Goal: Task Accomplishment & Management: Use online tool/utility

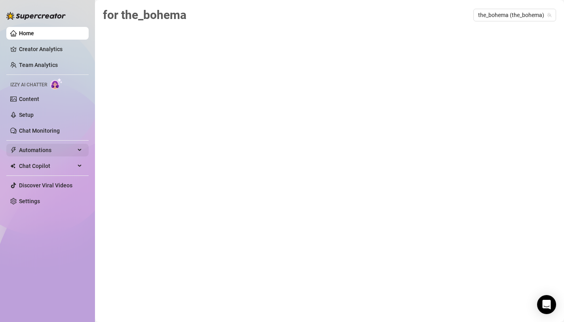
click at [36, 148] on span "Automations" at bounding box center [47, 150] width 56 height 13
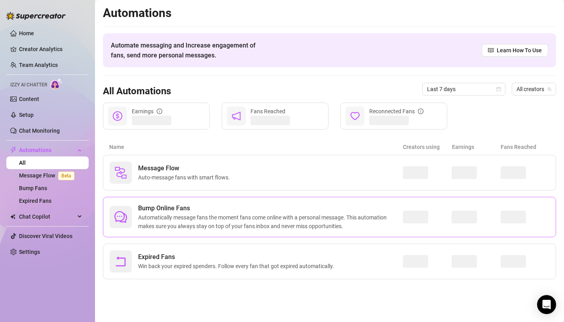
click at [174, 205] on span "Bump Online Fans" at bounding box center [270, 207] width 265 height 9
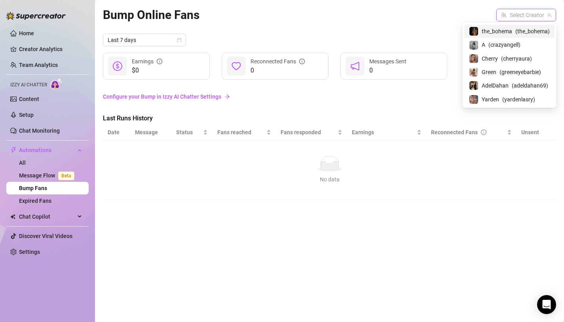
click at [544, 11] on span at bounding box center [526, 15] width 50 height 12
click at [505, 29] on span "the_bohema" at bounding box center [496, 31] width 30 height 9
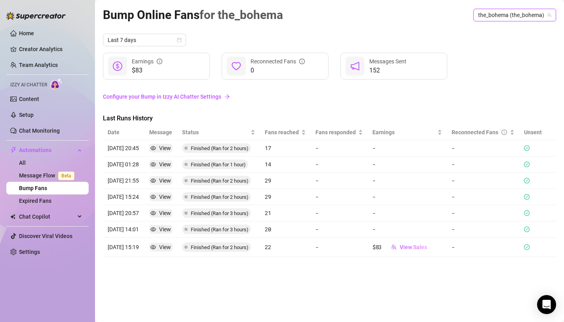
click at [173, 98] on link "Configure your Bump in Izzy AI Chatter Settings" at bounding box center [329, 96] width 453 height 9
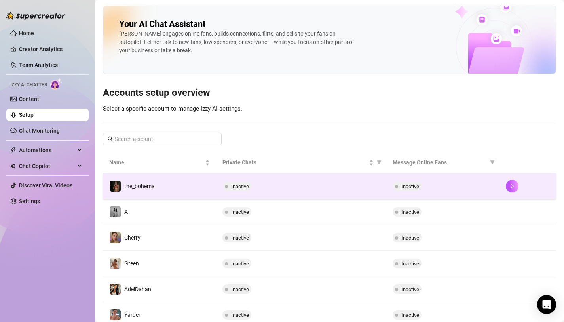
click at [270, 189] on div "Inactive" at bounding box center [300, 185] width 157 height 9
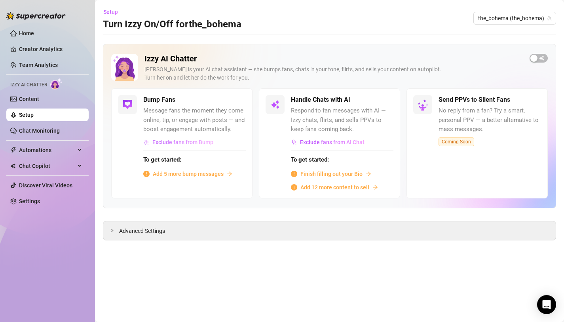
click at [205, 144] on span "Exclude fans from Bump" at bounding box center [182, 142] width 61 height 6
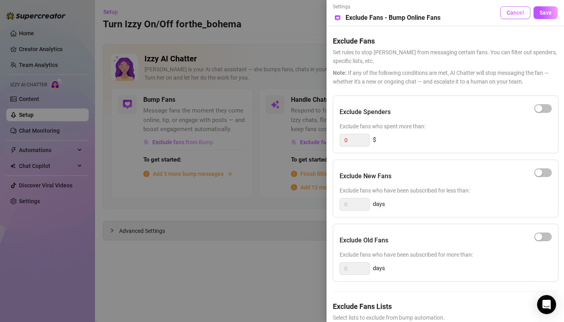
click at [514, 17] on button "Cancel" at bounding box center [515, 12] width 30 height 13
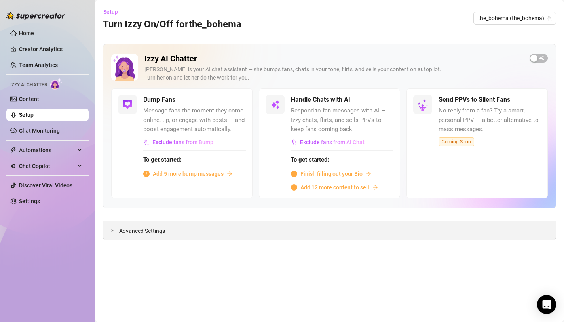
click at [112, 229] on icon "collapsed" at bounding box center [112, 230] width 2 height 4
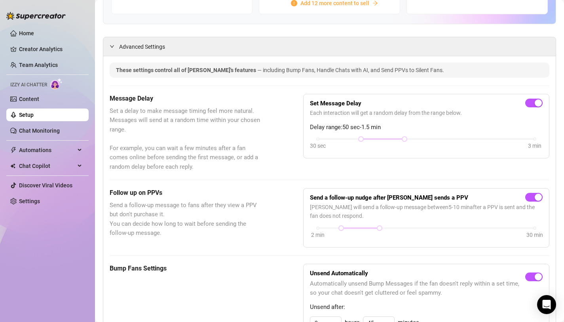
scroll to position [76, 0]
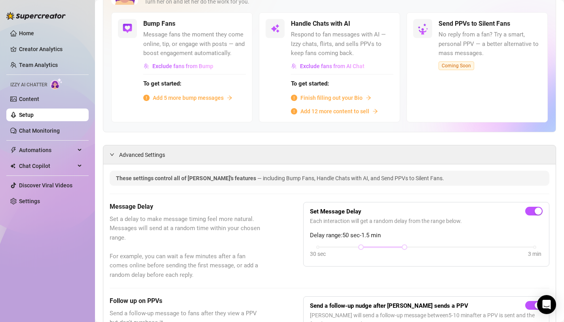
click at [34, 118] on link "Setup" at bounding box center [26, 115] width 15 height 6
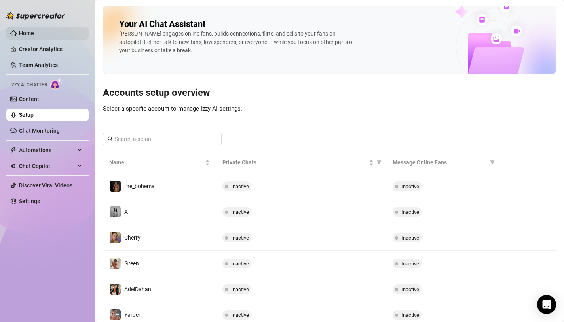
click at [34, 36] on link "Home" at bounding box center [26, 33] width 15 height 6
